Goal: Information Seeking & Learning: Stay updated

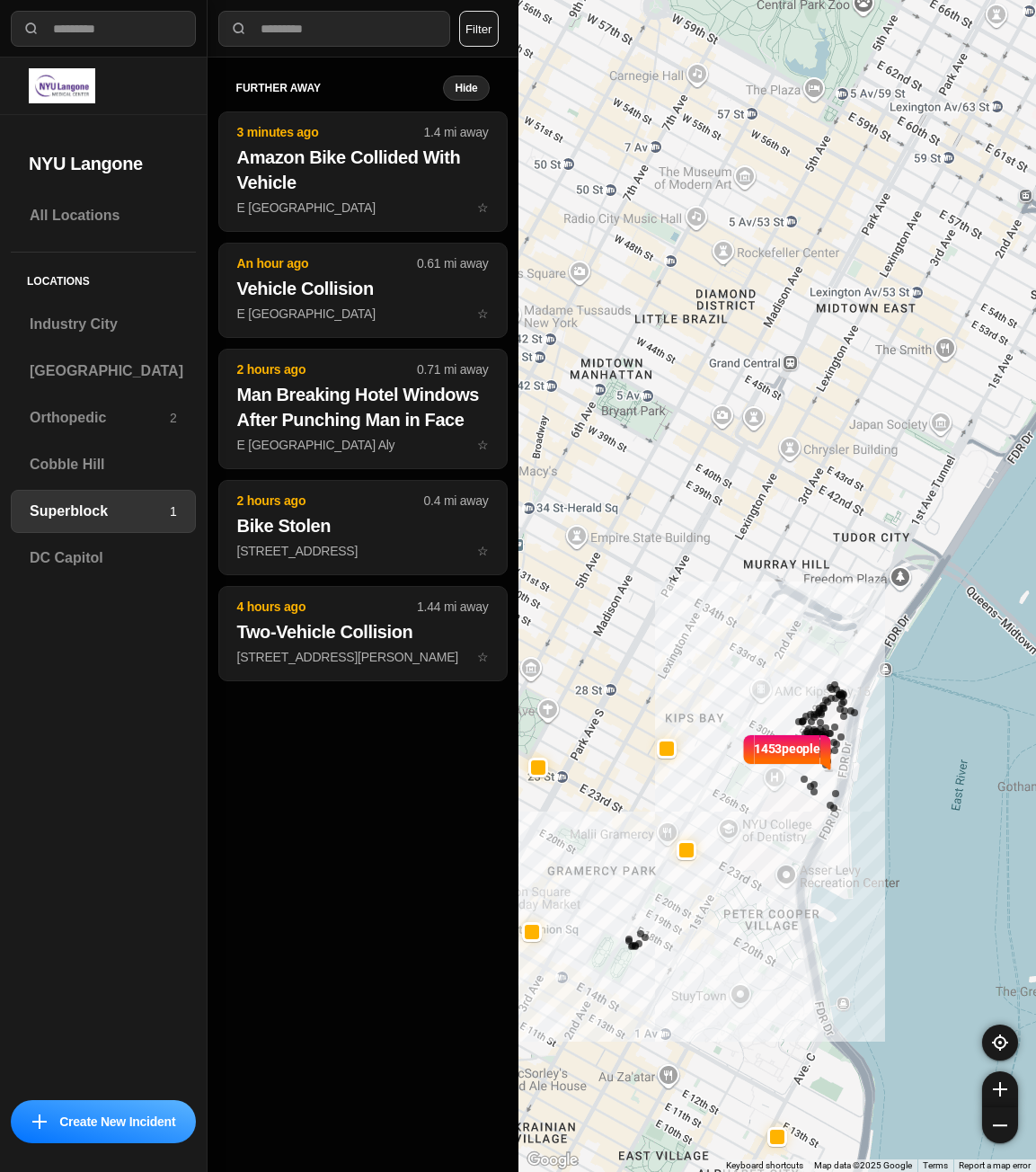
select select "*"
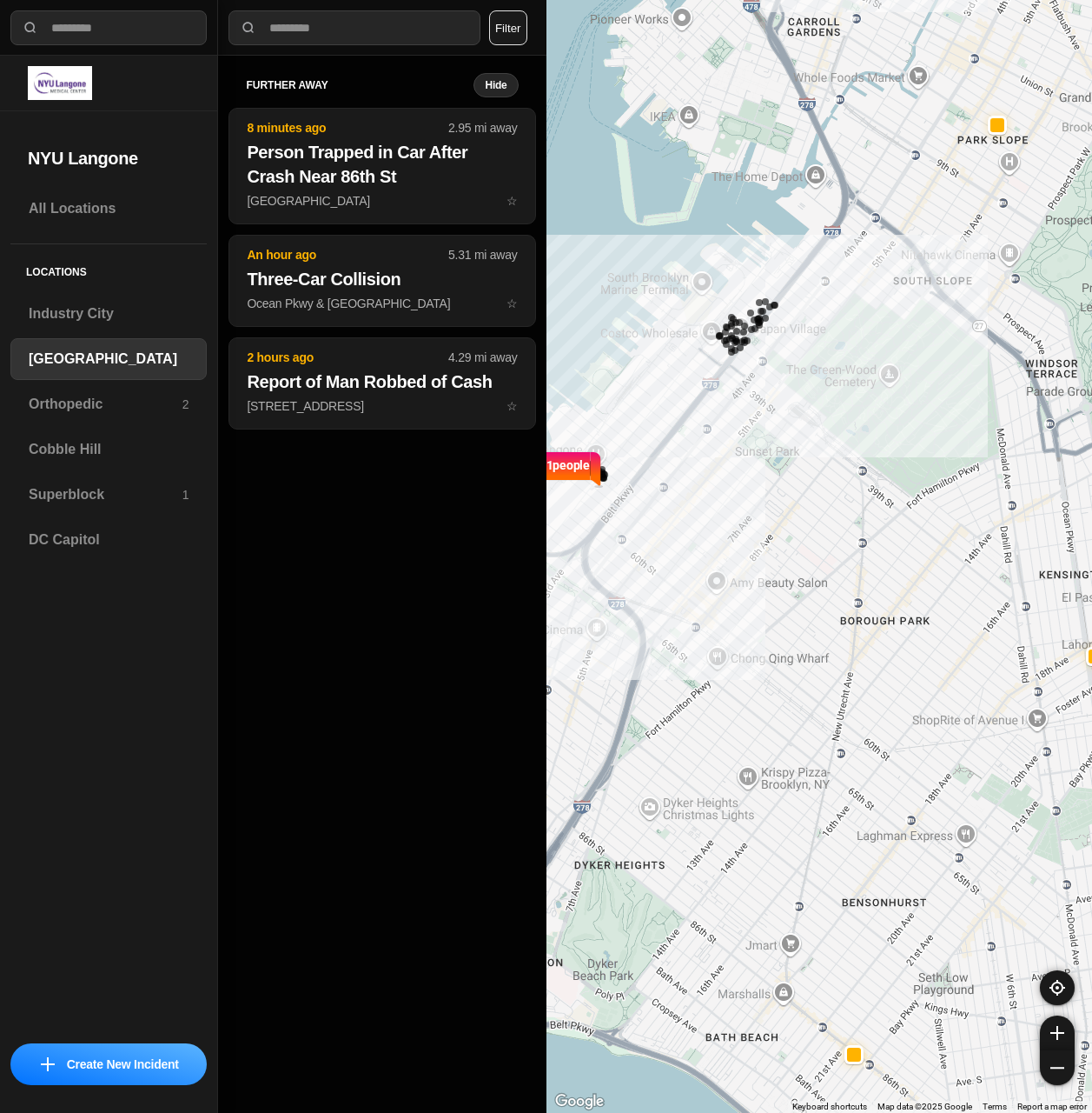
select select "*"
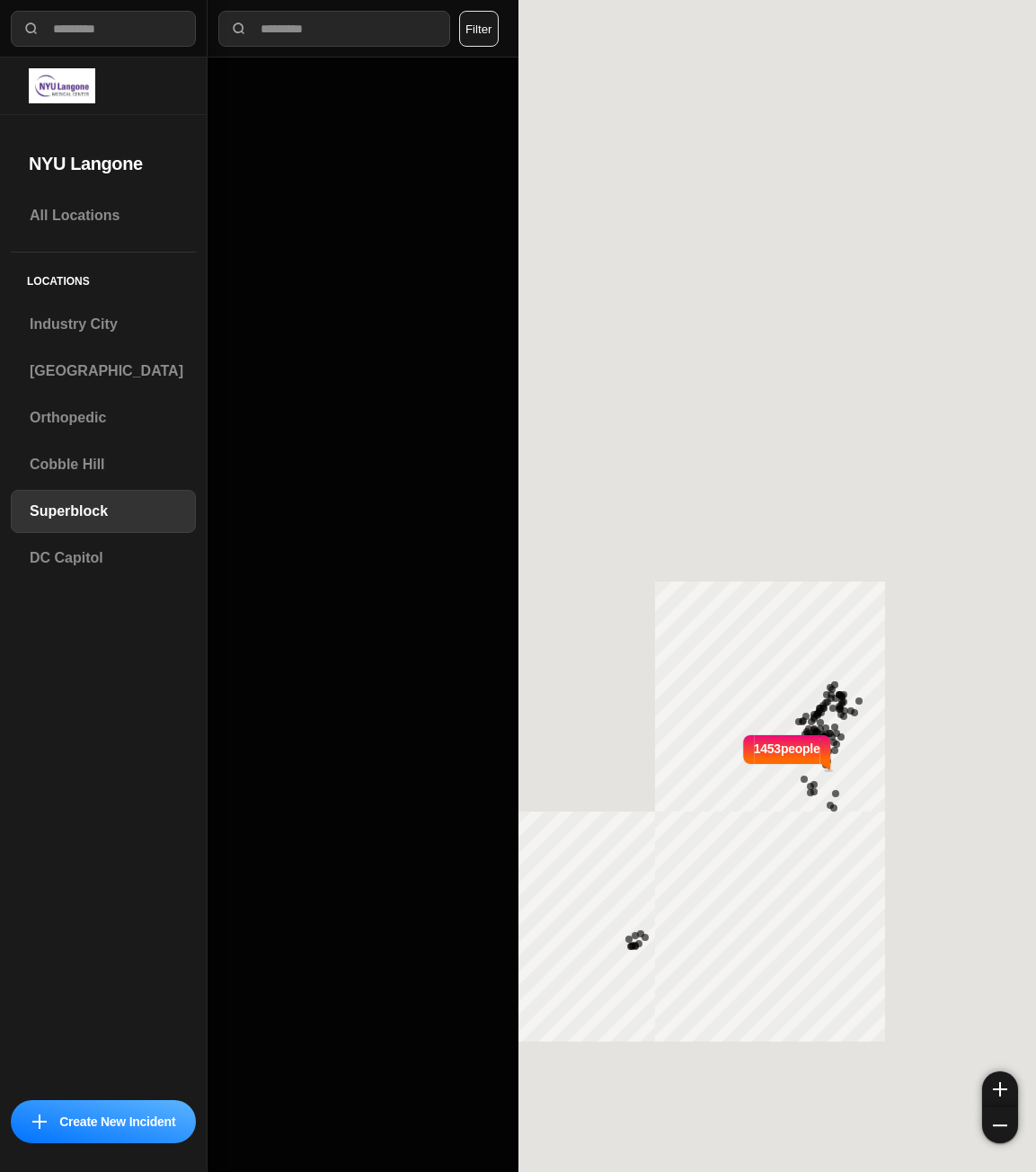
select select "*"
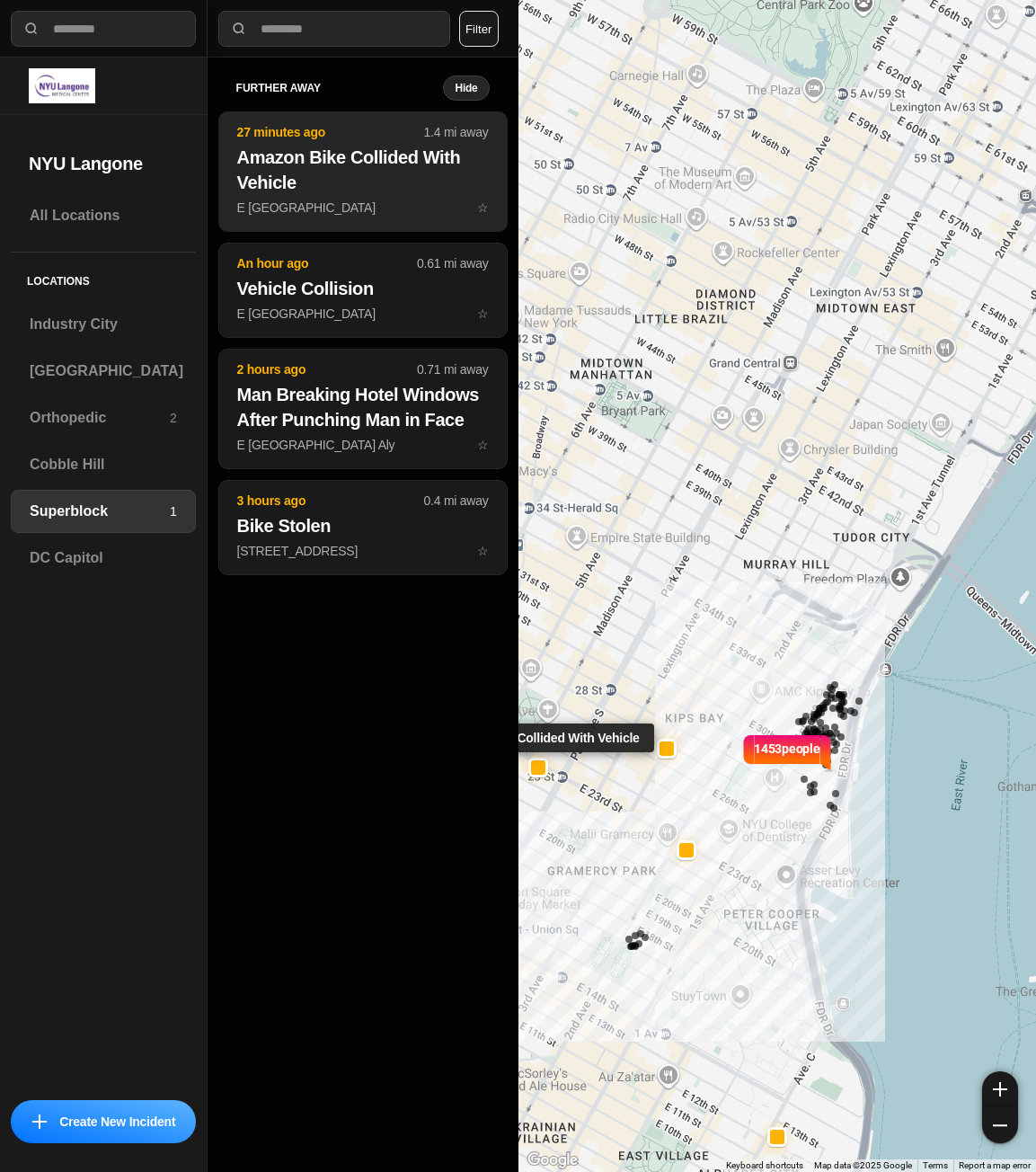
click at [339, 187] on h2 "Amazon Bike Collided With Vehicle" at bounding box center [363, 170] width 251 height 50
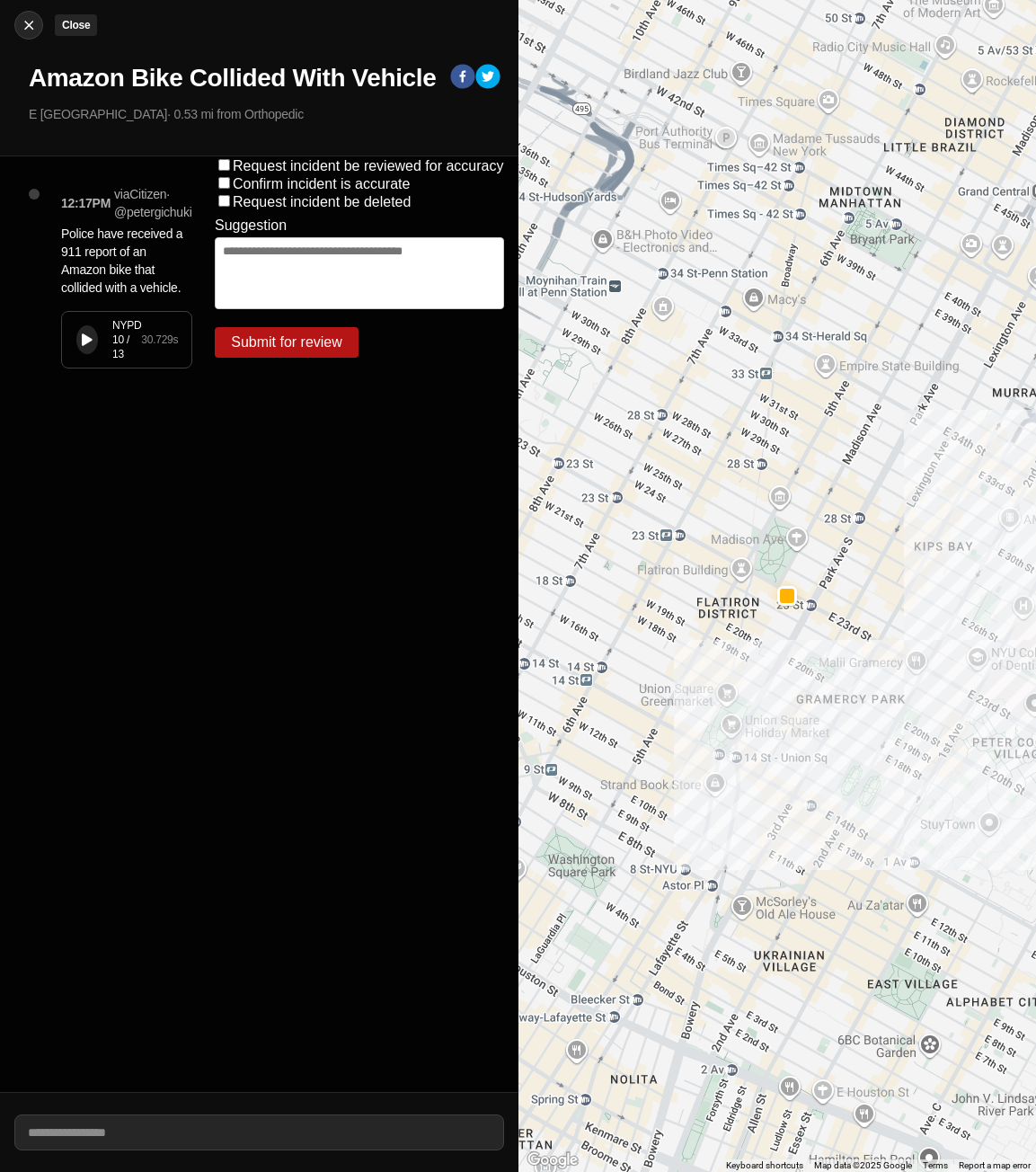
click at [27, 25] on img at bounding box center [28, 25] width 18 height 18
select select "*"
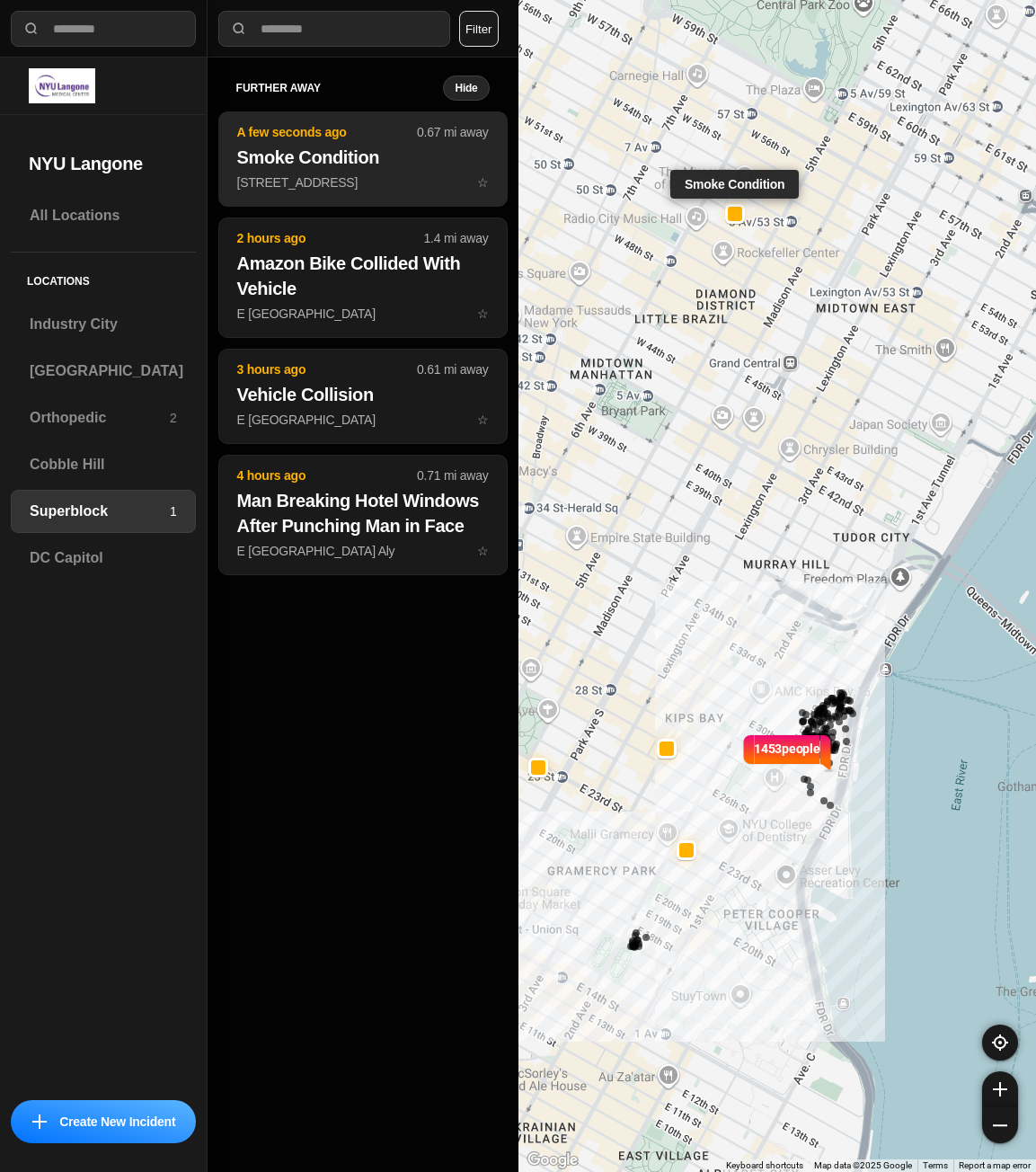
click at [307, 183] on p "60 W 53rd St ☆" at bounding box center [363, 182] width 251 height 18
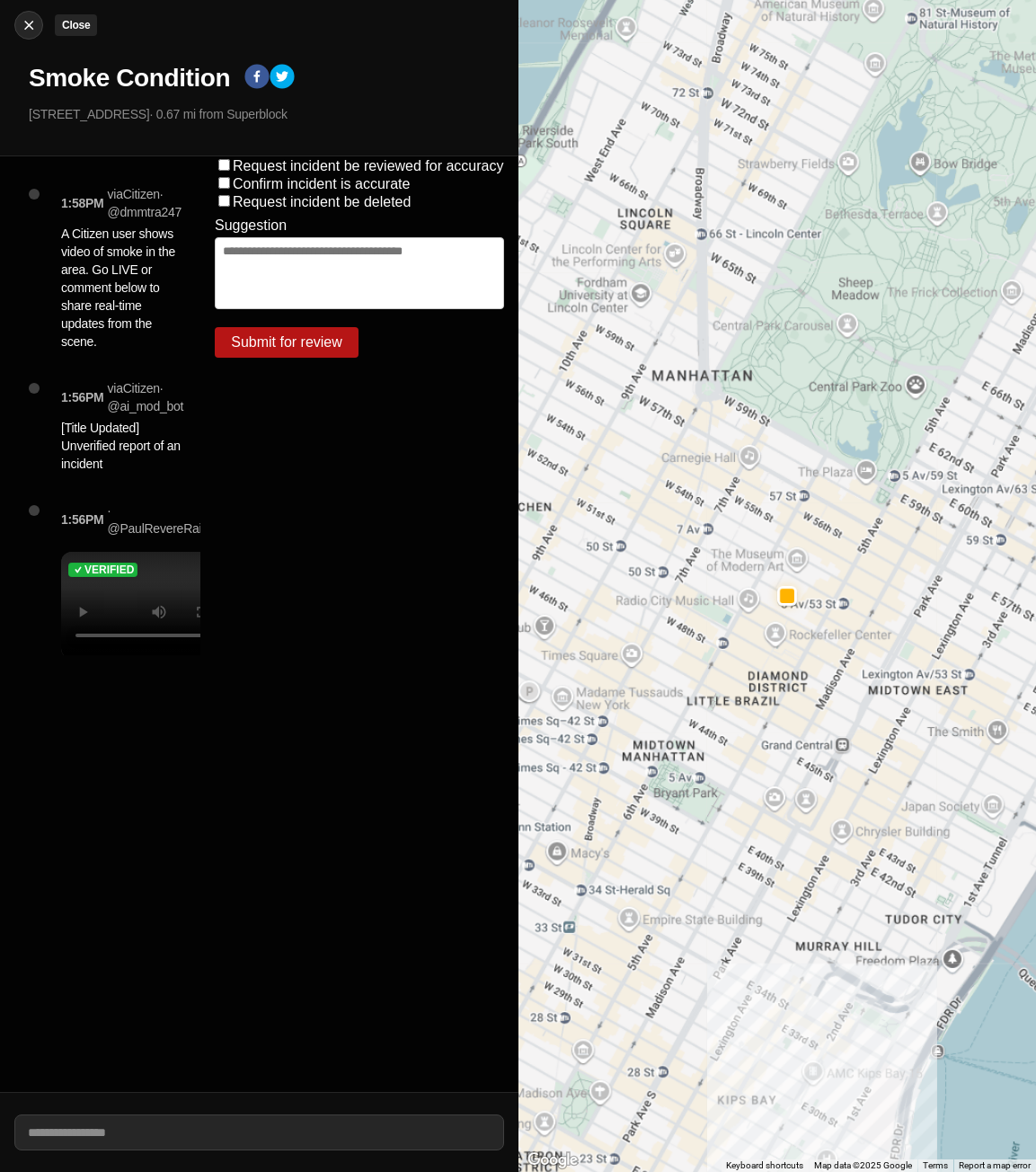
click at [36, 18] on img at bounding box center [28, 25] width 18 height 18
select select "*"
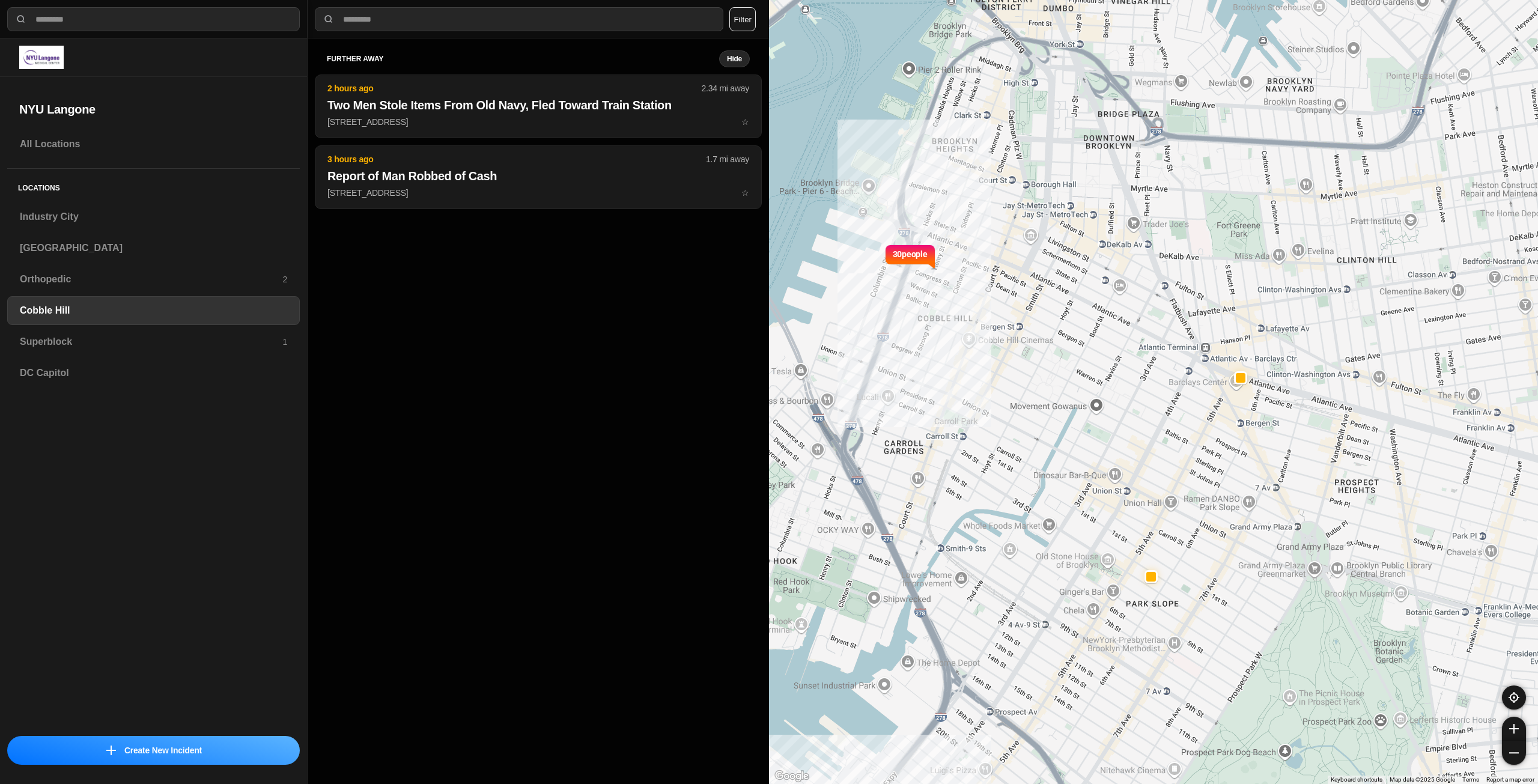
select select "*"
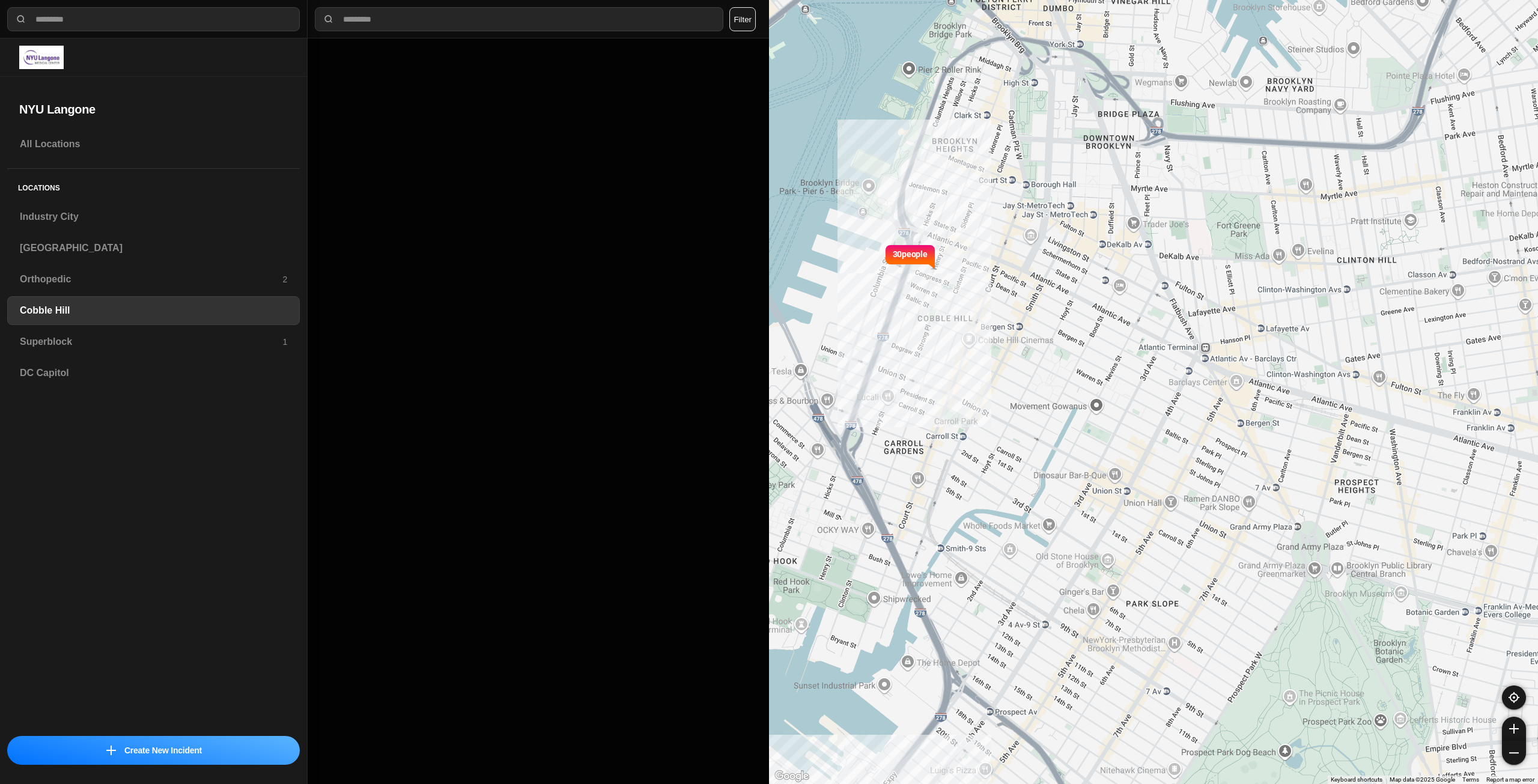
select select "*"
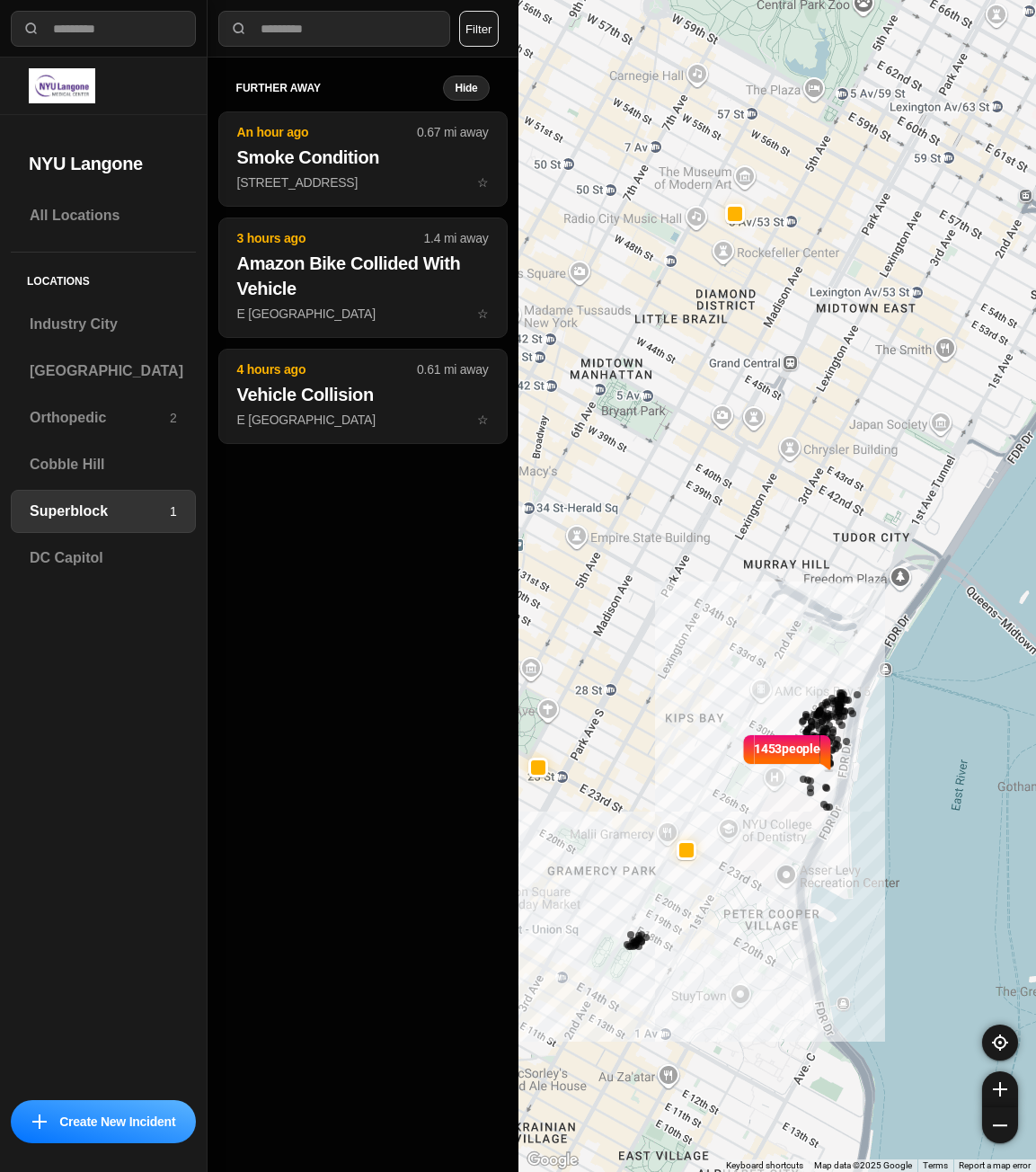
select select "*"
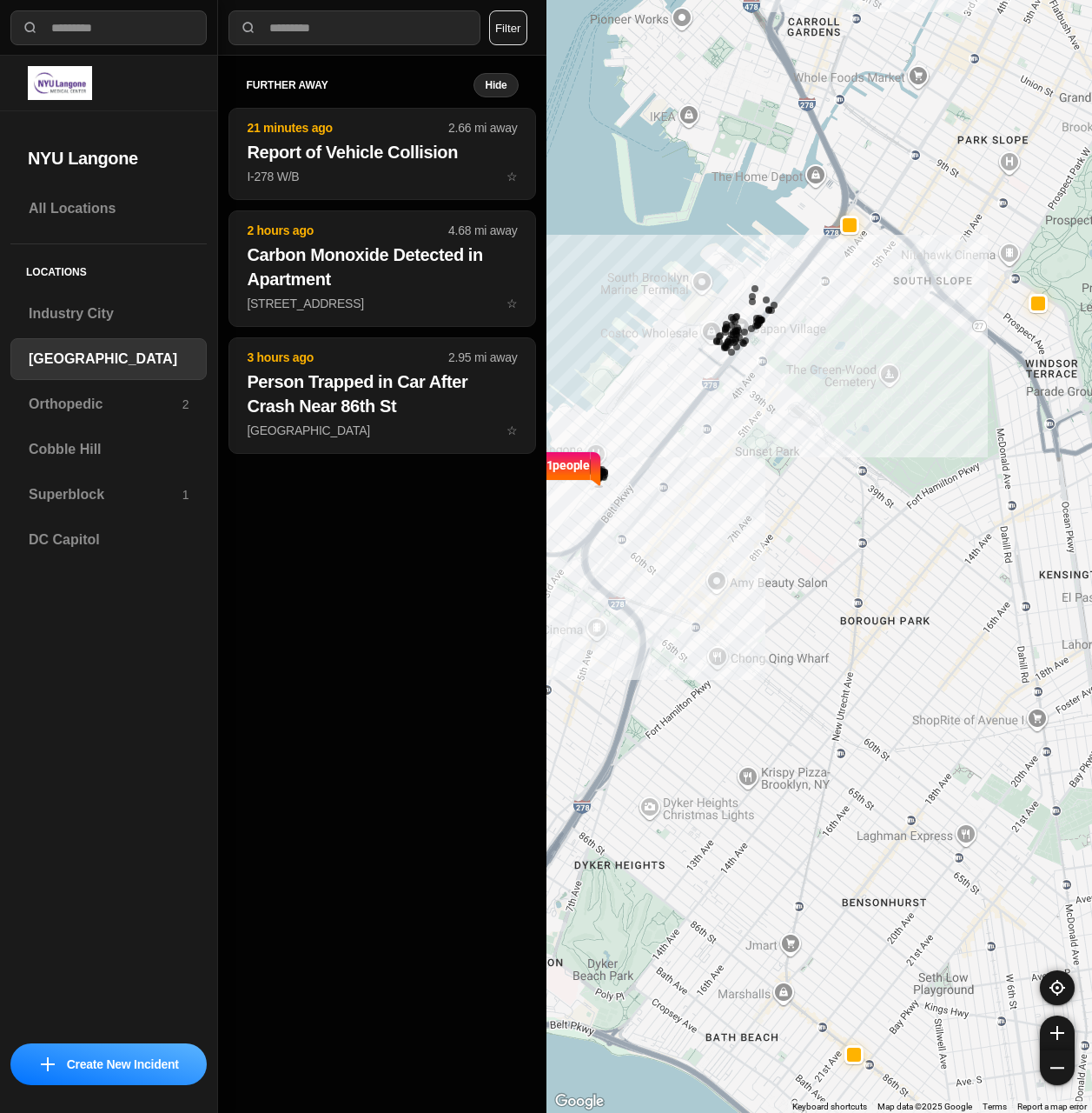
select select "*"
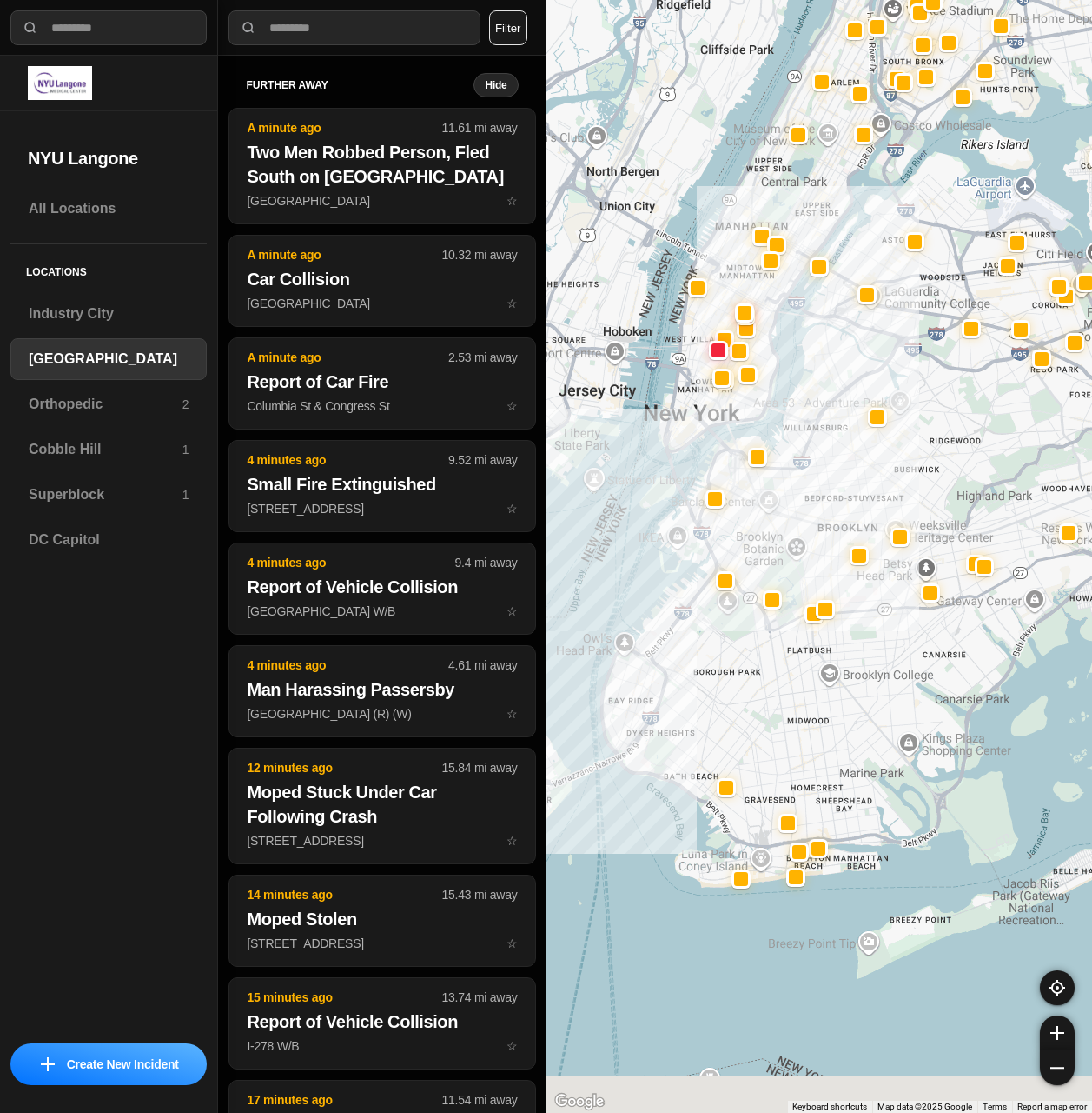
drag, startPoint x: 757, startPoint y: 702, endPoint x: 866, endPoint y: 618, distance: 137.6
click at [866, 618] on div at bounding box center [820, 556] width 547 height 1113
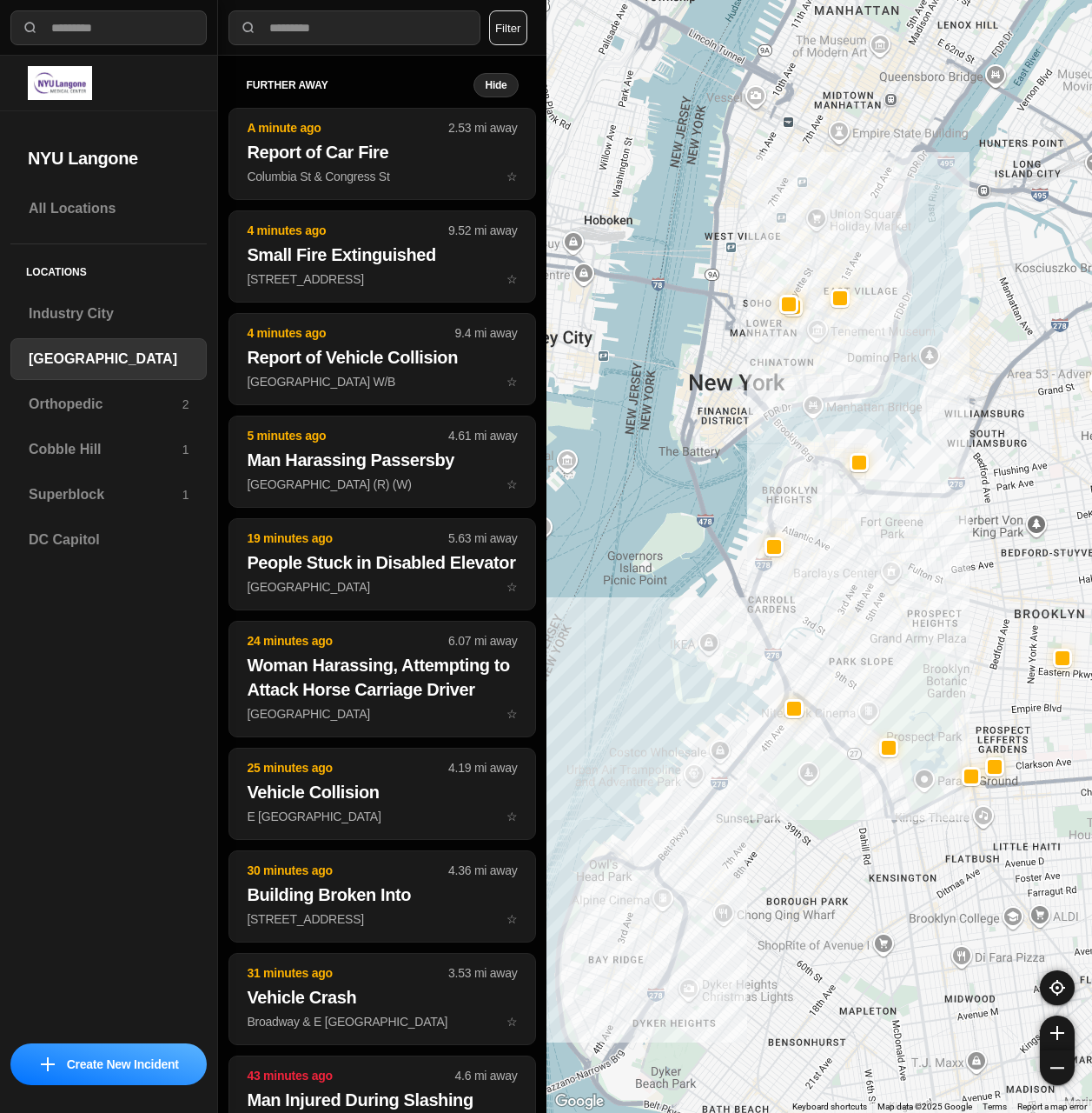
drag, startPoint x: 811, startPoint y: 501, endPoint x: 914, endPoint y: 767, distance: 285.2
click at [914, 767] on div at bounding box center [820, 556] width 547 height 1113
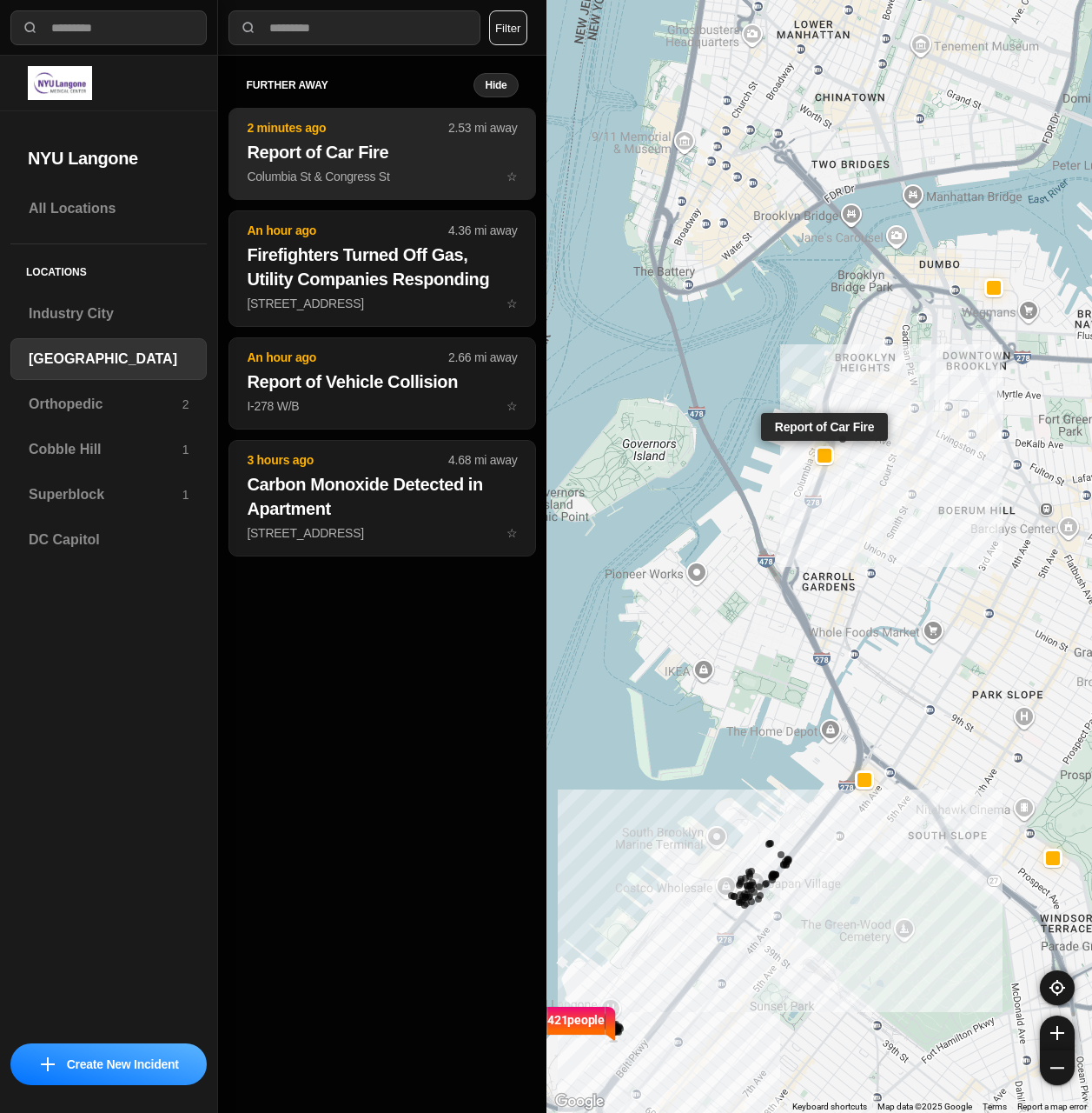
click at [423, 176] on p "Columbia St & Congress St ☆" at bounding box center [382, 176] width 270 height 18
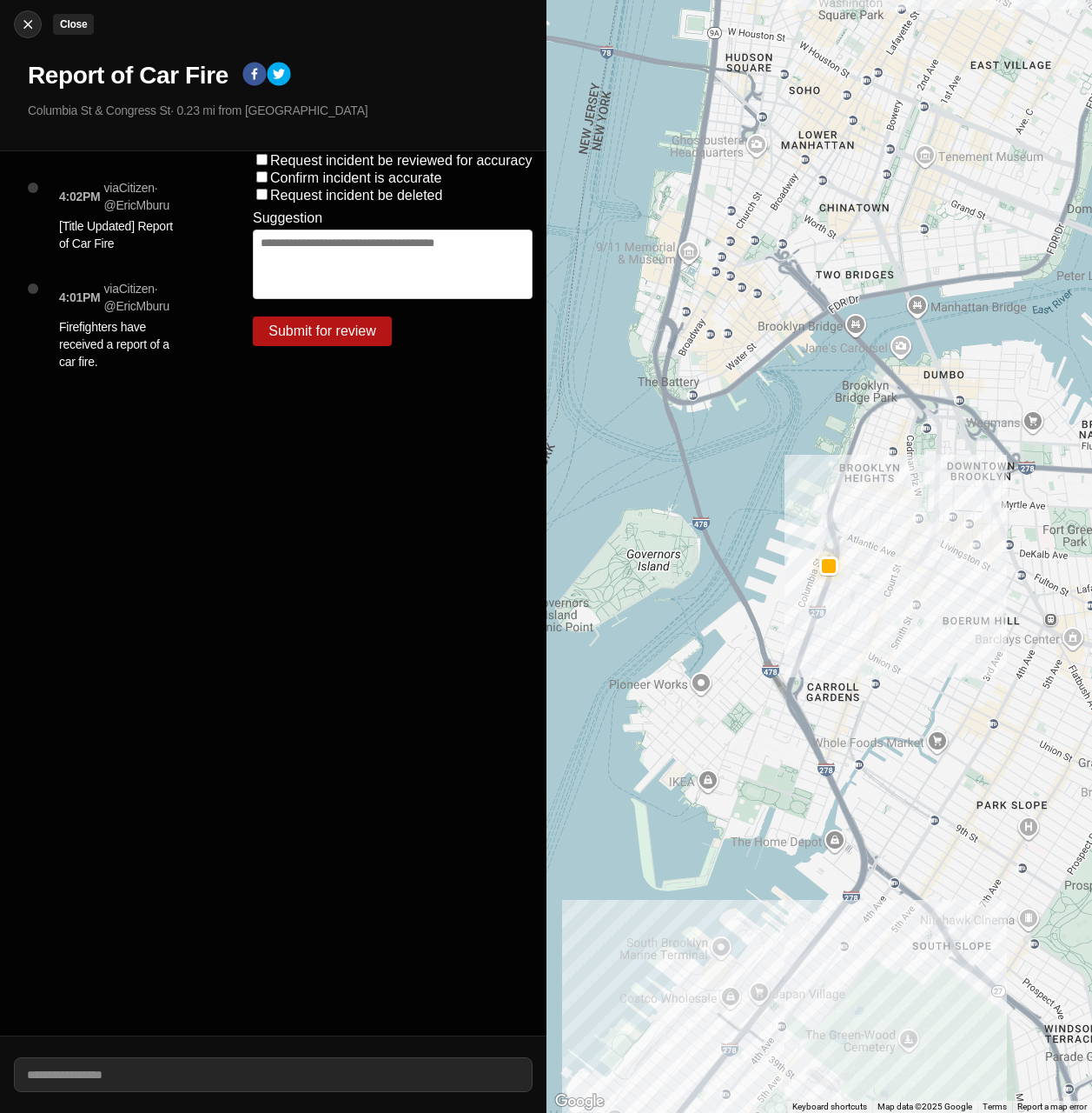
click at [27, 36] on button "Close" at bounding box center [28, 24] width 28 height 28
select select "*"
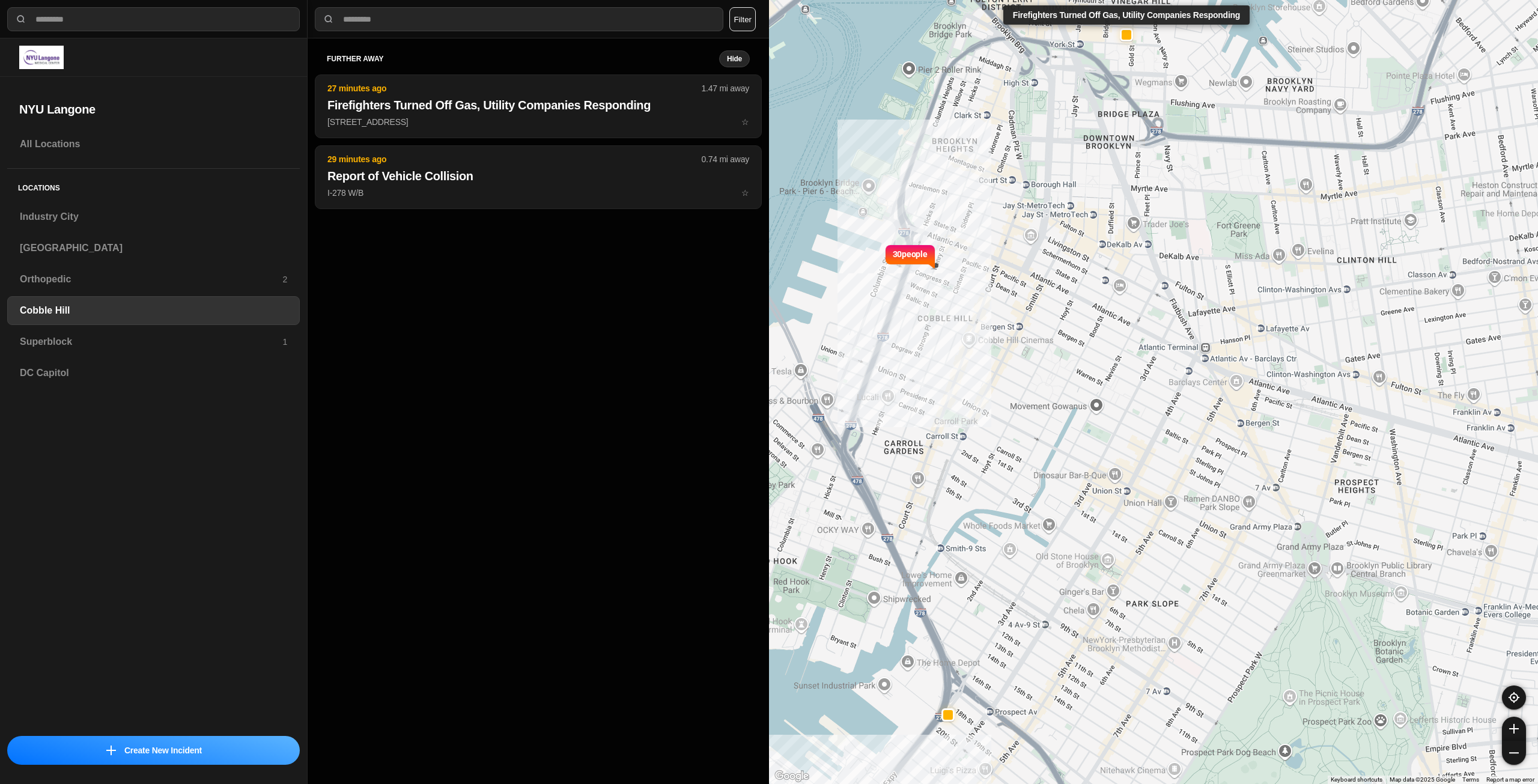
select select "*"
